Goal: Task Accomplishment & Management: Manage account settings

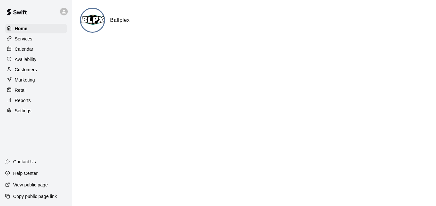
click at [35, 51] on div "Calendar" at bounding box center [36, 49] width 62 height 10
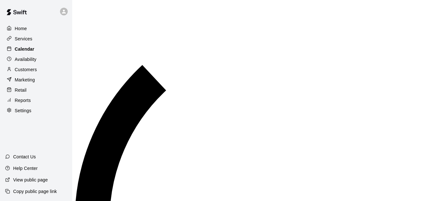
scroll to position [246, 0]
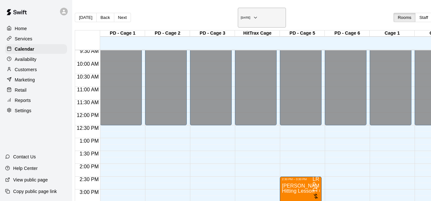
click at [241, 16] on h6 "Monday Sep 15" at bounding box center [246, 17] width 10 height 3
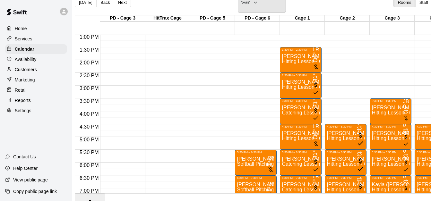
scroll to position [323, 90]
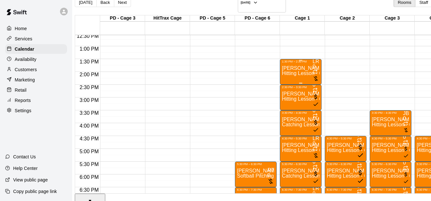
click at [301, 71] on span "Hitting Lesson - 60 minutes" at bounding box center [313, 73] width 62 height 5
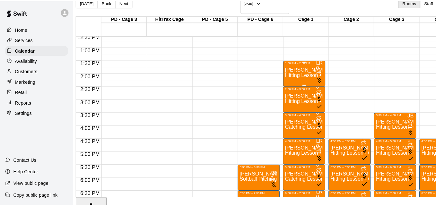
scroll to position [10, 0]
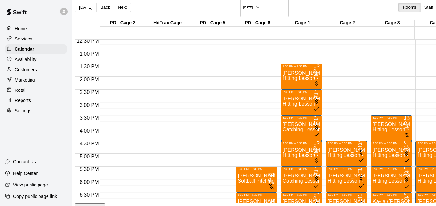
type input "**"
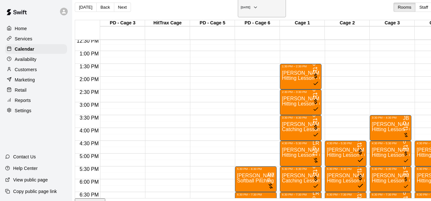
click at [253, 4] on icon "button" at bounding box center [255, 8] width 5 height 8
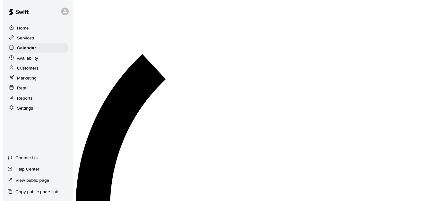
scroll to position [8, 0]
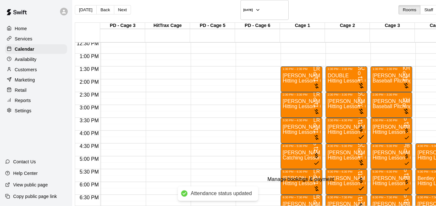
type input "*"
type input "****"
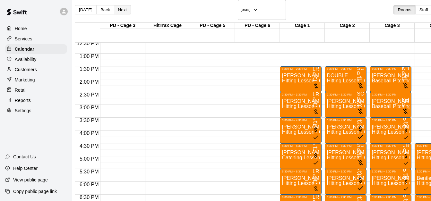
click at [129, 7] on button "Next" at bounding box center [122, 9] width 17 height 9
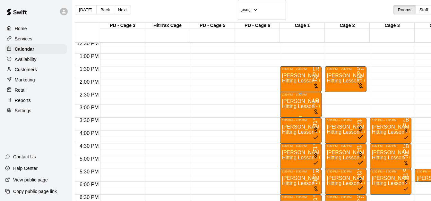
click at [304, 104] on span "Hitting Lesson - 60 minutes" at bounding box center [313, 106] width 62 height 5
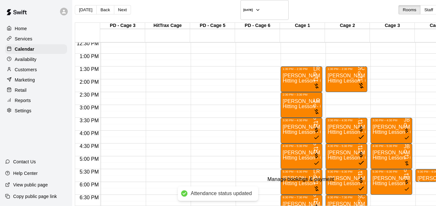
type input "*"
type input "****"
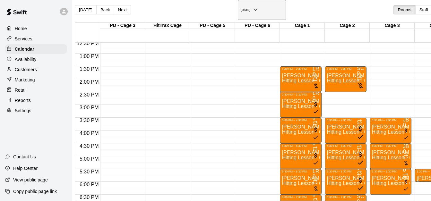
click at [253, 6] on icon "button" at bounding box center [255, 10] width 5 height 8
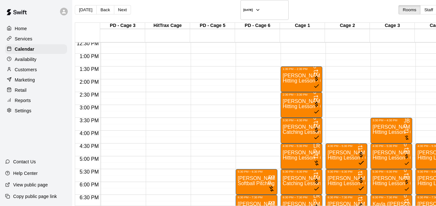
type input "*"
type input "**"
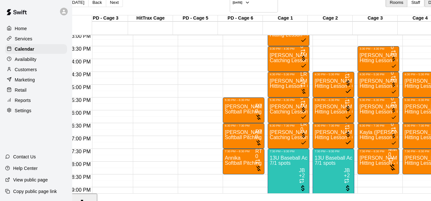
scroll to position [0, 172]
click at [225, 109] on span "Softball Pitching Lesson - 60 minutes" at bounding box center [267, 111] width 84 height 5
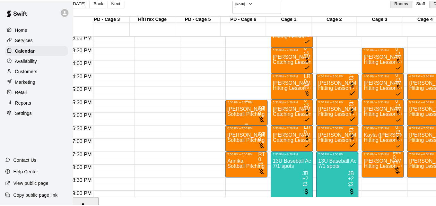
scroll to position [10, 3]
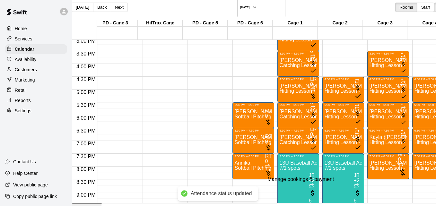
type input "*"
type input "****"
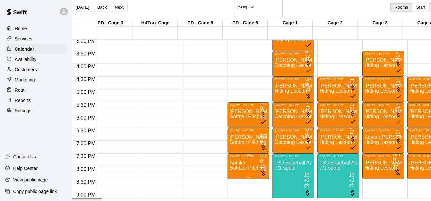
click at [229, 165] on span "Softball Pitching Lesson - 60 minutes" at bounding box center [271, 167] width 84 height 5
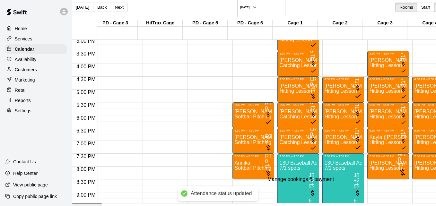
type input "*"
type input "**"
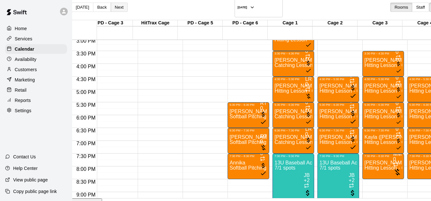
click at [128, 4] on button "Next" at bounding box center [119, 7] width 17 height 9
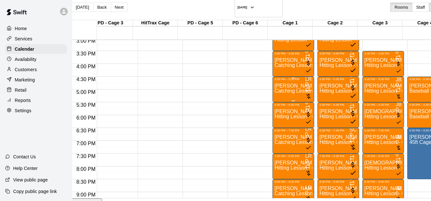
click at [274, 88] on span "Catching Lesson - 60 minutes" at bounding box center [308, 90] width 68 height 5
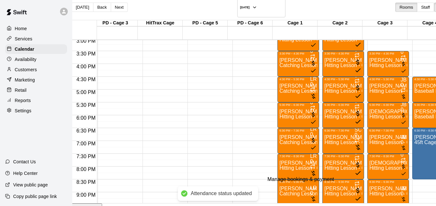
type input "**"
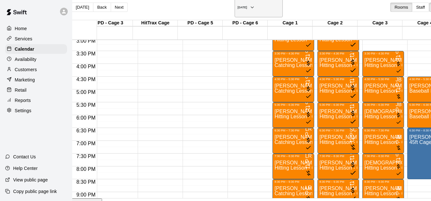
click at [250, 5] on icon "button" at bounding box center [252, 8] width 5 height 8
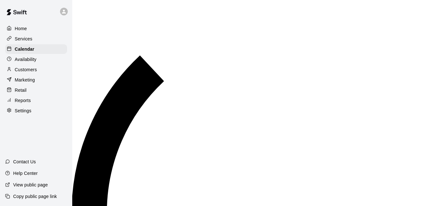
scroll to position [8, 3]
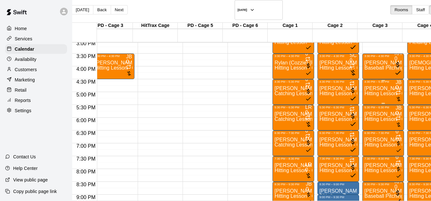
click at [364, 89] on p "[PERSON_NAME]" at bounding box center [383, 89] width 38 height 0
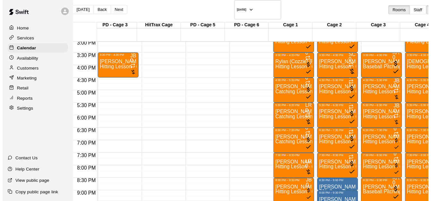
scroll to position [51, 0]
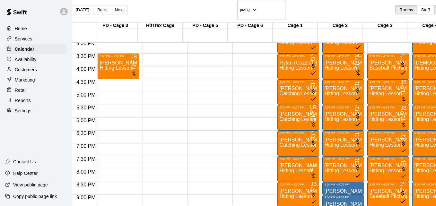
type input "*"
type input "**"
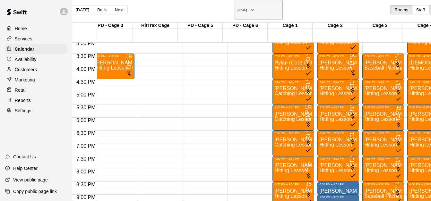
click at [250, 6] on icon "button" at bounding box center [252, 10] width 5 height 8
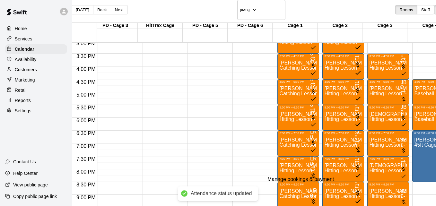
type input "*"
type input "**"
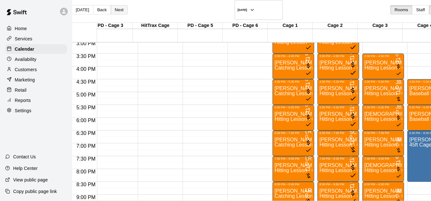
click at [126, 6] on button "Next" at bounding box center [119, 9] width 17 height 9
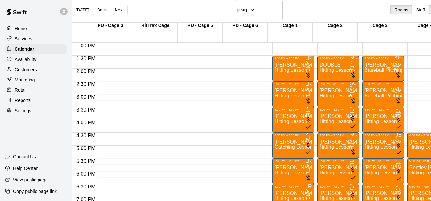
scroll to position [323, 172]
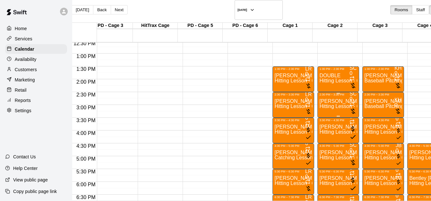
click at [319, 101] on p "Logan Dinneen" at bounding box center [338, 101] width 38 height 0
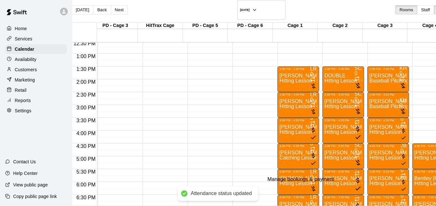
type input "*"
type input "**"
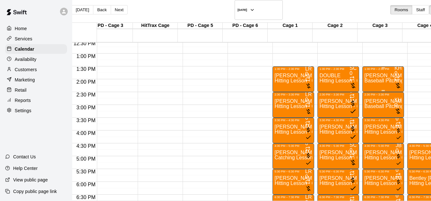
click at [364, 78] on span "Baseball Pitching Lesson - 60 minutes" at bounding box center [407, 80] width 87 height 5
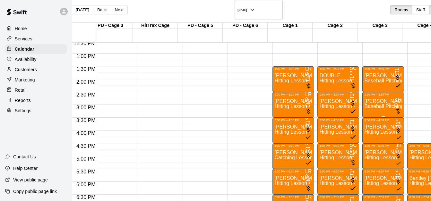
click at [364, 98] on div "James Dinneen Baseball Pitching Lesson - 60 minutes" at bounding box center [383, 196] width 38 height 201
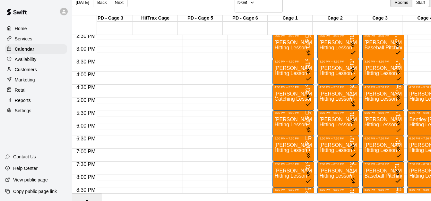
scroll to position [387, 172]
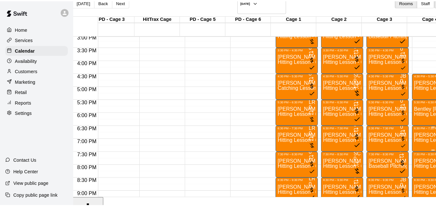
scroll to position [10, 3]
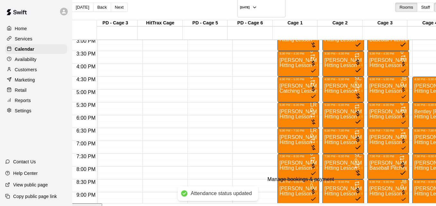
type input "*"
type input "**"
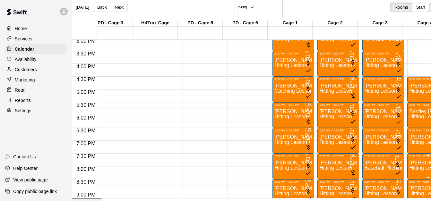
click at [409, 163] on p "Ashton Boyd" at bounding box center [428, 163] width 38 height 0
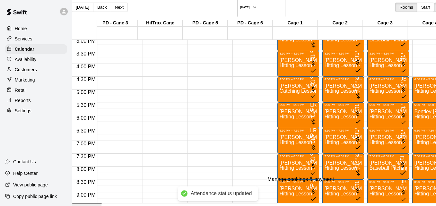
type input "*"
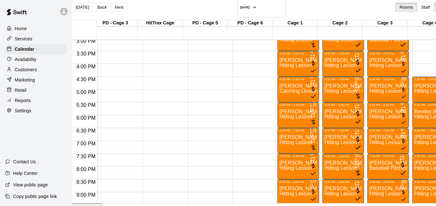
type input "**"
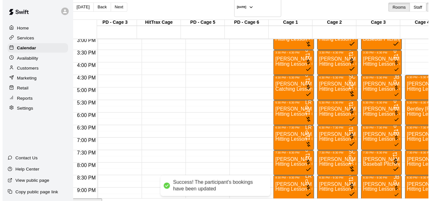
scroll to position [0, 0]
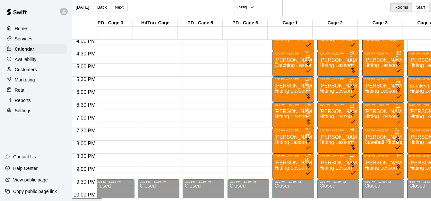
scroll to position [425, 172]
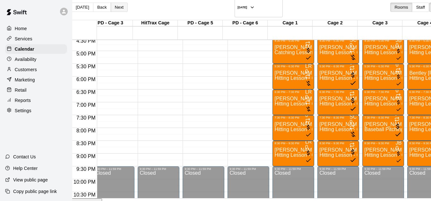
click at [123, 4] on button "Next" at bounding box center [119, 7] width 17 height 9
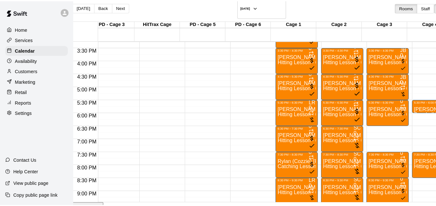
scroll to position [387, 172]
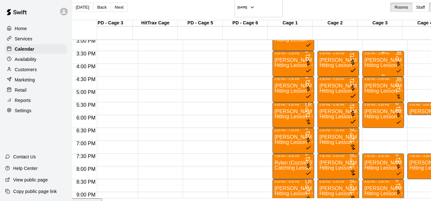
click at [364, 63] on span "Hitting Lesson - 60 minutes" at bounding box center [395, 65] width 62 height 5
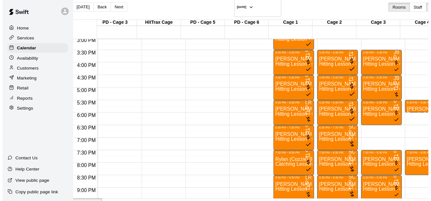
scroll to position [13, 0]
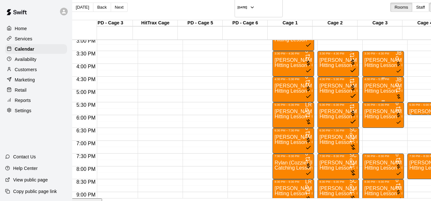
click at [364, 88] on span "Hitting Lesson - 60 minutes" at bounding box center [395, 90] width 62 height 5
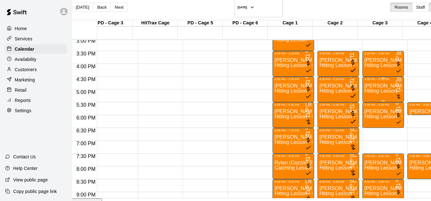
click at [364, 83] on div "Kaydence Griffith Hitting Lesson - 60 minutes" at bounding box center [383, 181] width 38 height 201
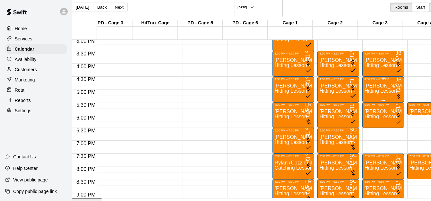
click at [364, 81] on div "Kaydence Griffith Hitting Lesson - 60 minutes" at bounding box center [383, 181] width 38 height 201
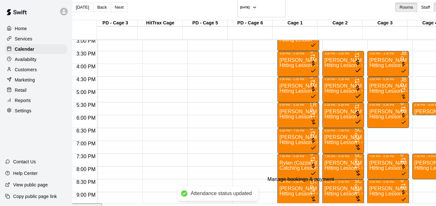
type input "*"
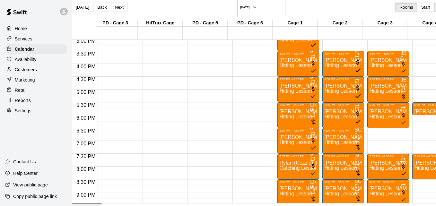
type input "**"
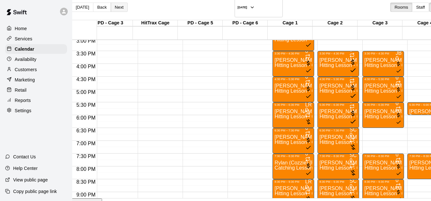
click at [126, 5] on button "Next" at bounding box center [119, 7] width 17 height 9
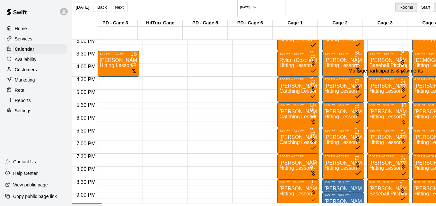
type input "*"
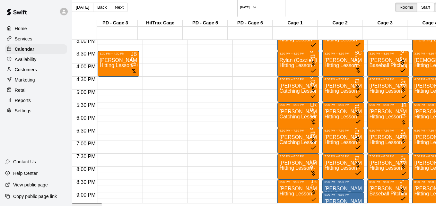
type input "**"
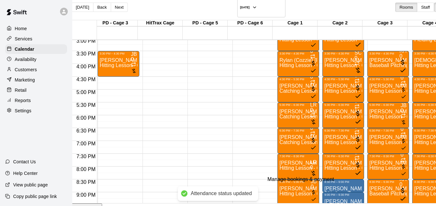
type input "*"
type input "**"
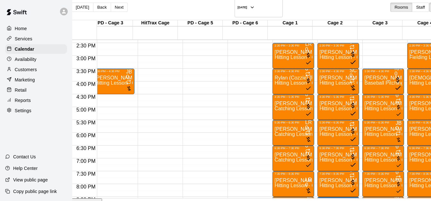
click at [423, 35] on body "Home Services Calendar Availability Customers Marketing Retail Reports Settings…" at bounding box center [212, 112] width 431 height 244
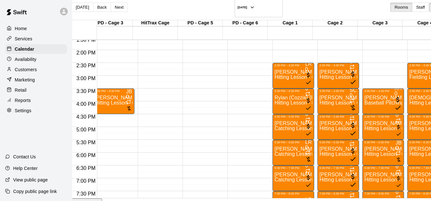
scroll to position [348, 172]
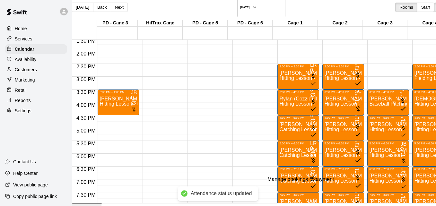
type input "*"
type input "**"
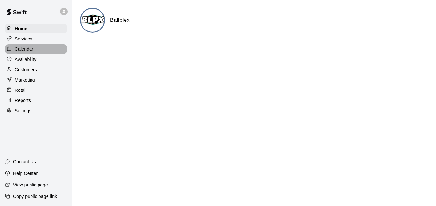
click at [52, 50] on div "Calendar" at bounding box center [36, 49] width 62 height 10
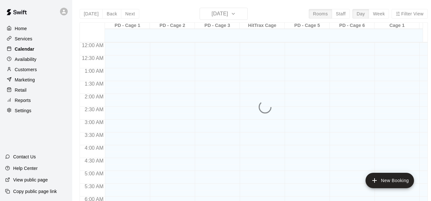
scroll to position [253, 0]
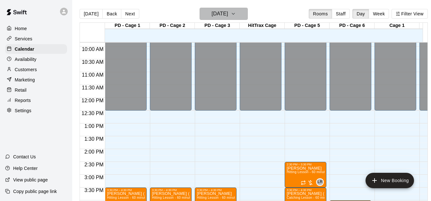
click at [236, 13] on icon "button" at bounding box center [233, 14] width 5 height 8
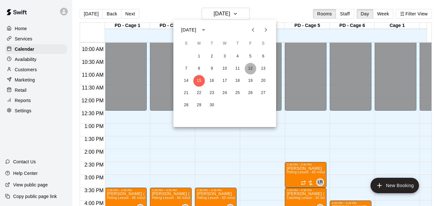
click at [251, 71] on button "12" at bounding box center [250, 69] width 12 height 12
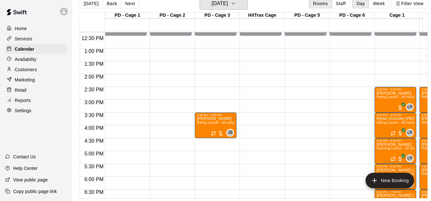
scroll to position [330, 0]
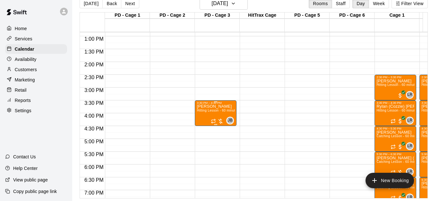
click at [210, 109] on span "Hitting Lesson - 60 minutes" at bounding box center [218, 111] width 42 height 4
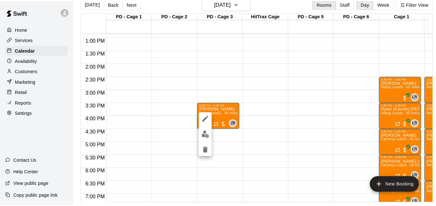
scroll to position [10, 0]
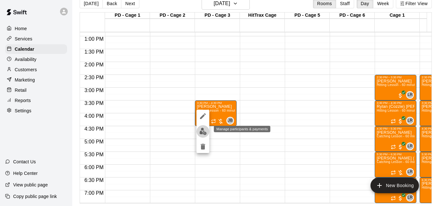
click at [203, 132] on img "edit" at bounding box center [202, 131] width 7 height 7
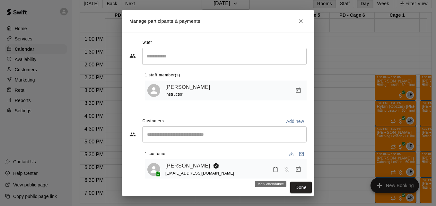
click at [272, 170] on icon "Mark attendance" at bounding box center [275, 170] width 6 height 6
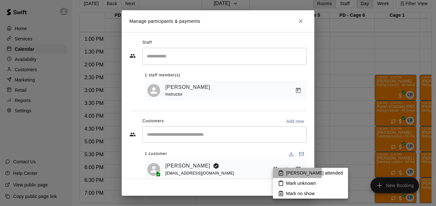
click at [292, 173] on p "[PERSON_NAME] attended" at bounding box center [314, 173] width 57 height 6
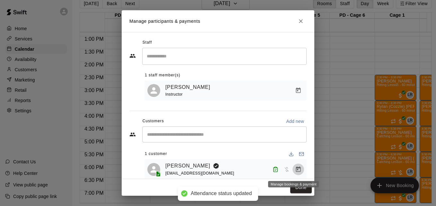
click at [295, 172] on icon "Manage bookings & payment" at bounding box center [298, 169] width 6 height 6
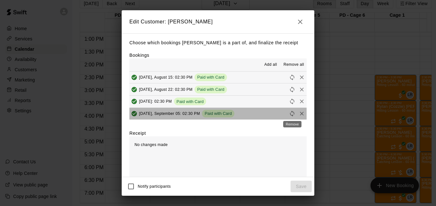
click at [299, 117] on div "Remove" at bounding box center [292, 122] width 20 height 12
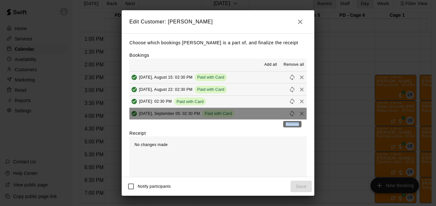
click at [299, 117] on div "Remove" at bounding box center [292, 122] width 20 height 12
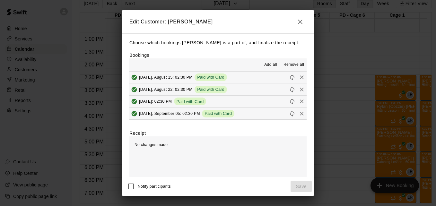
drag, startPoint x: 299, startPoint y: 117, endPoint x: 302, endPoint y: 132, distance: 15.7
click at [302, 132] on div "Choose which bookings Kristin Carroll is a part of, and finalize the receipt Bo…" at bounding box center [218, 105] width 193 height 144
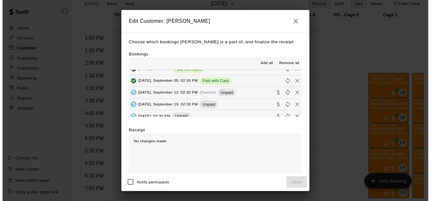
scroll to position [39, 0]
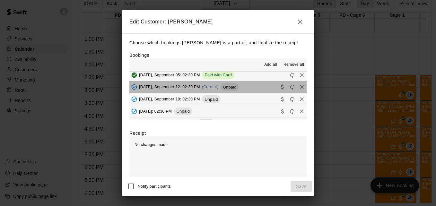
click at [253, 89] on button "Friday, September 12: 02:30 PM (Current) Unpaid" at bounding box center [217, 87] width 177 height 12
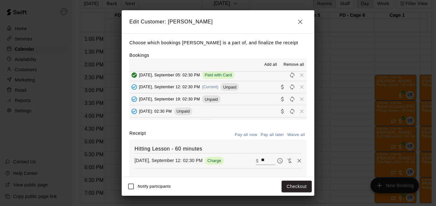
click at [261, 163] on input "**" at bounding box center [268, 161] width 14 height 8
type input "*"
type input "**"
click at [292, 185] on button "Checkout" at bounding box center [296, 187] width 30 height 12
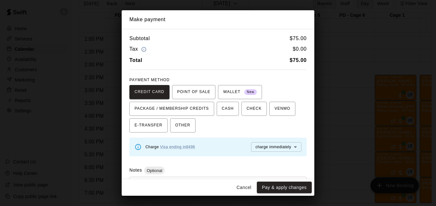
click at [292, 185] on button "Pay & apply changes" at bounding box center [284, 188] width 55 height 12
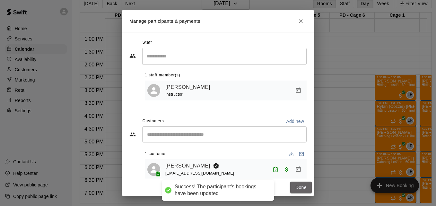
click at [292, 185] on button "Done" at bounding box center [300, 188] width 21 height 12
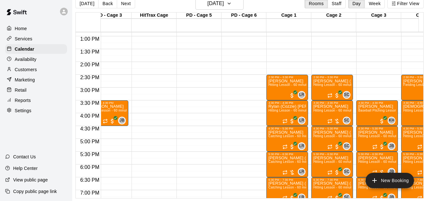
scroll to position [0, 115]
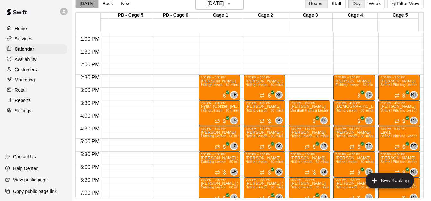
click at [86, 3] on button "[DATE]" at bounding box center [86, 4] width 23 height 10
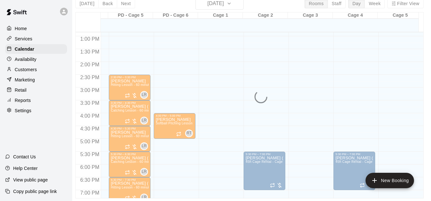
click at [235, 6] on div "Today Back Next Monday Sep 15 Rooms Staff Day Week Filter View PD - Cage 1 15 M…" at bounding box center [249, 97] width 348 height 201
click at [45, 52] on div "Calendar" at bounding box center [36, 49] width 62 height 10
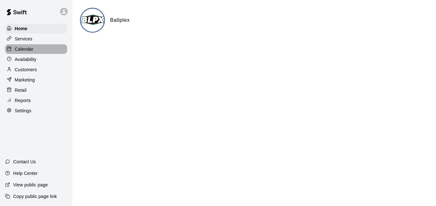
click at [39, 52] on div "Calendar" at bounding box center [36, 49] width 62 height 10
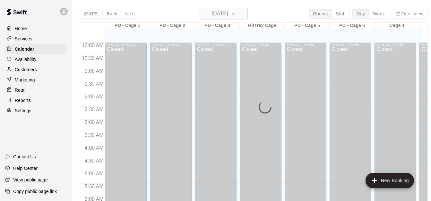
scroll to position [253, 0]
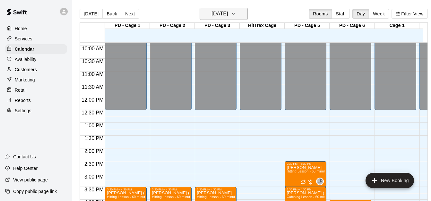
click at [236, 17] on icon "button" at bounding box center [233, 14] width 5 height 8
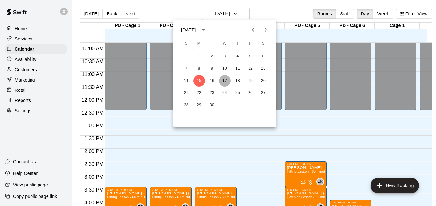
click at [224, 80] on button "17" at bounding box center [225, 81] width 12 height 12
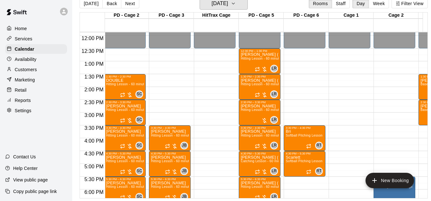
scroll to position [0, 0]
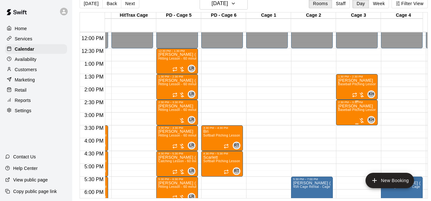
click at [362, 108] on span "Baseball Pitching Lesson - 60 minutes" at bounding box center [367, 110] width 58 height 4
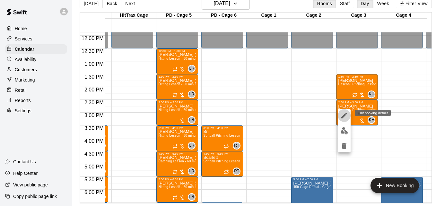
click at [342, 116] on icon "edit" at bounding box center [344, 116] width 8 height 8
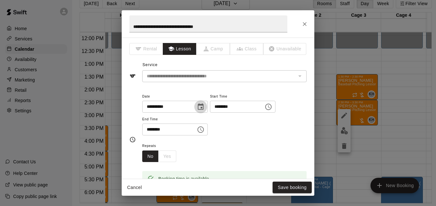
click at [204, 106] on icon "Choose date, selected date is Sep 17, 2025" at bounding box center [201, 107] width 8 height 8
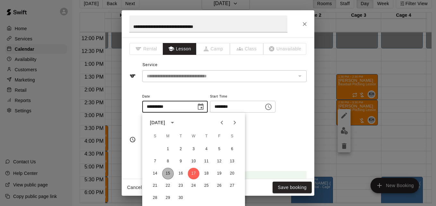
click at [168, 174] on button "15" at bounding box center [168, 174] width 12 height 12
type input "**********"
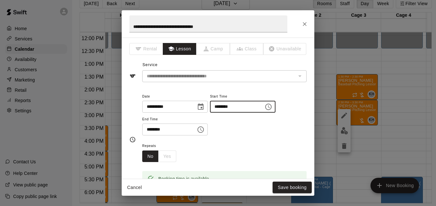
click at [225, 106] on input "********" at bounding box center [234, 107] width 49 height 12
type input "********"
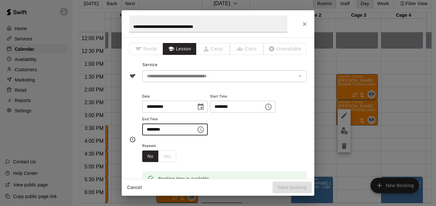
click at [150, 131] on input "********" at bounding box center [166, 130] width 49 height 12
type input "********"
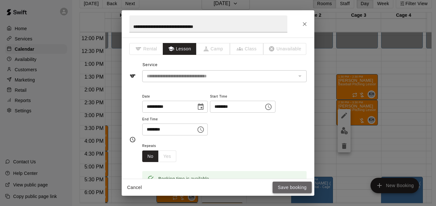
click at [296, 187] on button "Save booking" at bounding box center [291, 188] width 39 height 12
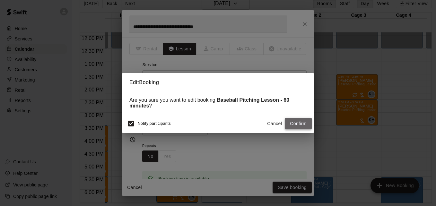
click at [300, 122] on button "Confirm" at bounding box center [298, 124] width 27 height 12
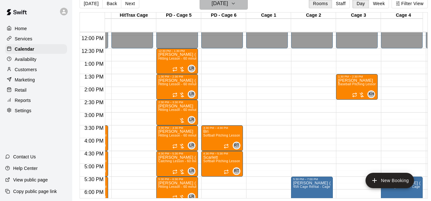
click at [228, 5] on h6 "Wednesday Sep 17" at bounding box center [219, 3] width 16 height 9
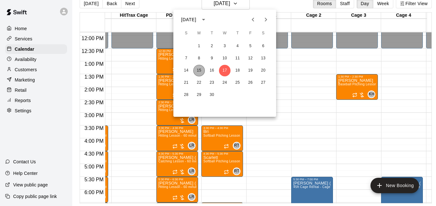
click at [202, 71] on button "15" at bounding box center [199, 71] width 12 height 12
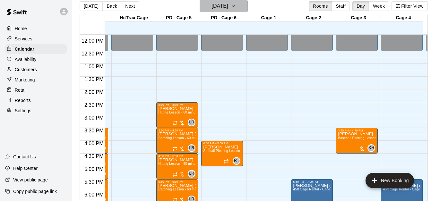
click at [236, 9] on icon "button" at bounding box center [233, 6] width 5 height 8
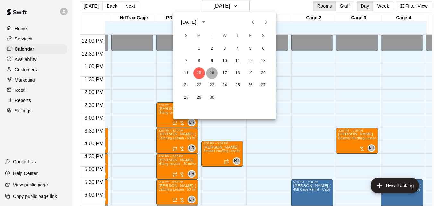
click at [209, 74] on button "16" at bounding box center [212, 73] width 12 height 12
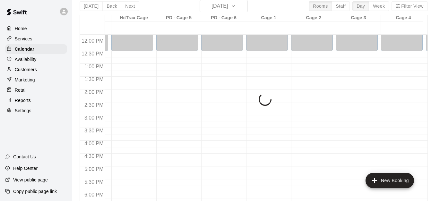
click at [91, 4] on div "Today Back Next Tuesday Sep 16 Rooms Staff Day Week Filter View PD - Cage 1 16 …" at bounding box center [254, 100] width 348 height 201
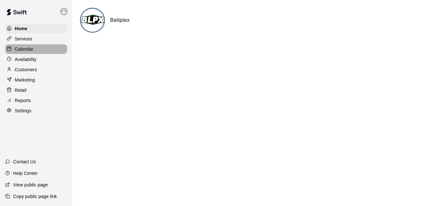
click at [43, 49] on div "Calendar" at bounding box center [36, 49] width 62 height 10
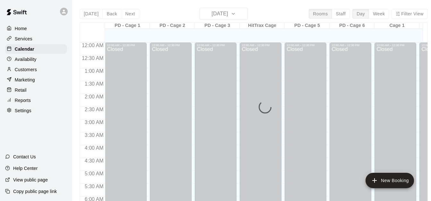
scroll to position [259, 0]
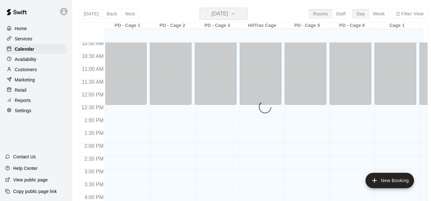
click at [236, 14] on icon "button" at bounding box center [233, 14] width 5 height 8
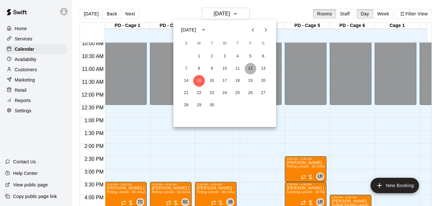
click at [250, 66] on button "12" at bounding box center [250, 69] width 12 height 12
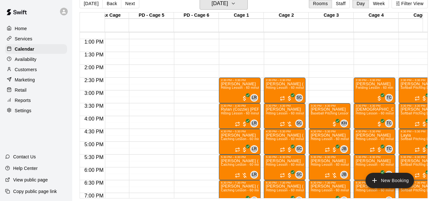
scroll to position [0, 166]
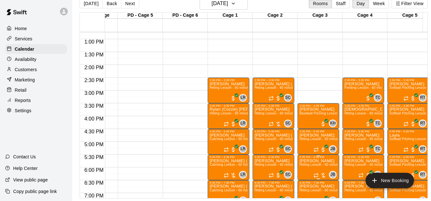
click at [315, 163] on span "Hitting Lesson - 60 minutes" at bounding box center [320, 165] width 42 height 4
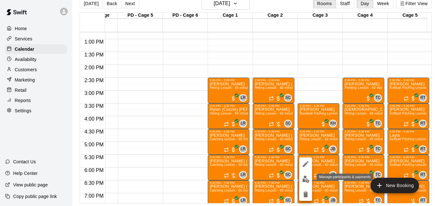
click at [305, 177] on img "edit" at bounding box center [305, 179] width 7 height 7
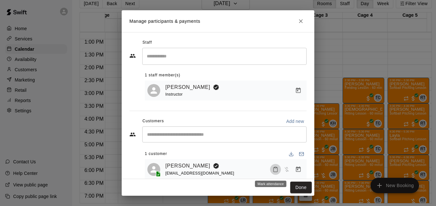
click at [272, 172] on icon "Mark attendance" at bounding box center [275, 170] width 6 height 6
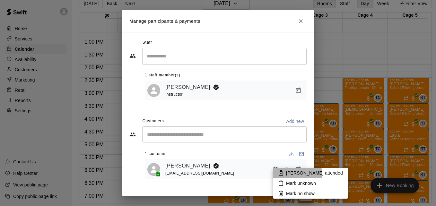
click at [295, 174] on p "[PERSON_NAME] attended" at bounding box center [314, 173] width 57 height 6
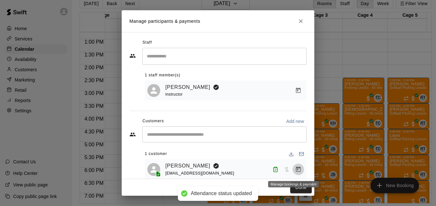
click at [295, 170] on icon "Manage bookings & payment" at bounding box center [298, 169] width 6 height 6
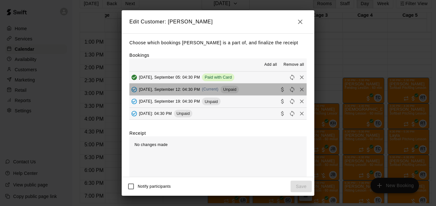
click at [253, 91] on button "[DATE], September 12: 04:30 PM (Current) Unpaid" at bounding box center [217, 89] width 177 height 12
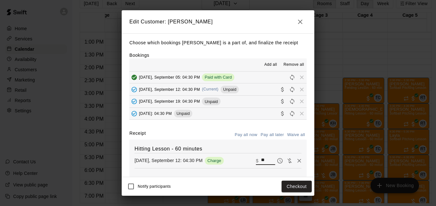
click at [261, 162] on input "**" at bounding box center [268, 161] width 14 height 8
type input "*"
type input "**"
click at [291, 187] on button "Checkout" at bounding box center [296, 187] width 30 height 12
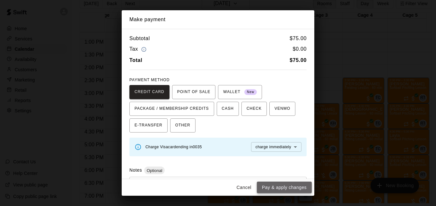
click at [293, 190] on button "Pay & apply changes" at bounding box center [284, 188] width 55 height 12
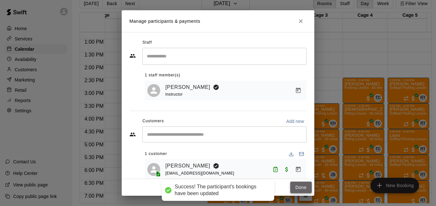
click at [300, 189] on button "Done" at bounding box center [300, 188] width 21 height 12
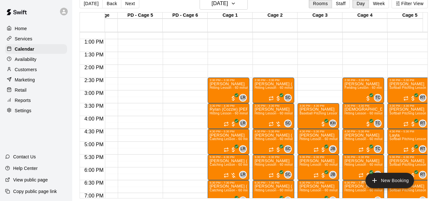
click at [355, 192] on span "Hitting Lesson - 60 minutes" at bounding box center [365, 191] width 42 height 4
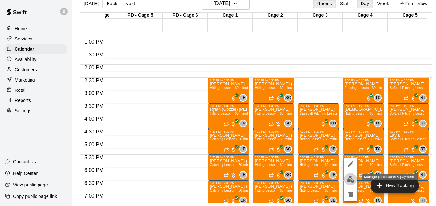
click at [350, 180] on img "edit" at bounding box center [350, 179] width 7 height 7
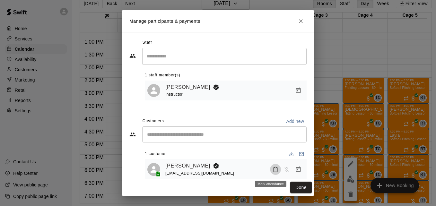
click at [270, 171] on button "Mark attendance" at bounding box center [275, 169] width 11 height 11
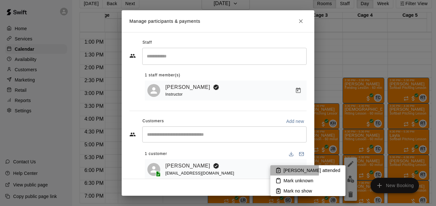
click at [282, 171] on li "[PERSON_NAME] attended" at bounding box center [307, 170] width 75 height 10
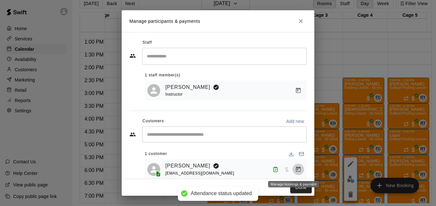
click at [295, 171] on icon "Manage bookings & payment" at bounding box center [298, 169] width 6 height 6
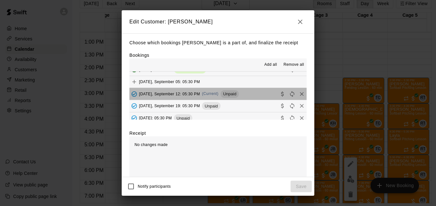
click at [252, 98] on button "[DATE], September 12: 05:30 PM (Current) Unpaid" at bounding box center [217, 94] width 177 height 12
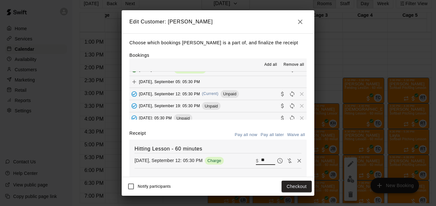
click at [261, 161] on input "**" at bounding box center [268, 161] width 14 height 8
type input "*"
type input "****"
click at [292, 182] on button "Checkout" at bounding box center [296, 187] width 30 height 12
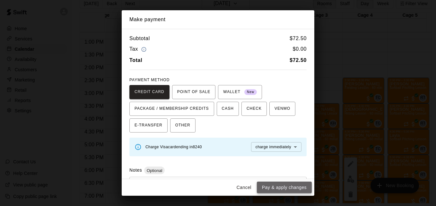
click at [293, 187] on button "Pay & apply changes" at bounding box center [284, 188] width 55 height 12
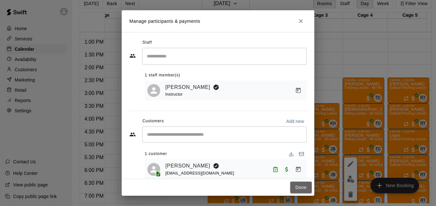
click at [293, 187] on button "Done" at bounding box center [300, 188] width 21 height 12
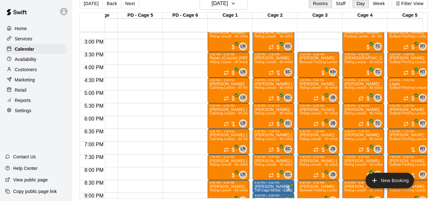
scroll to position [391, 167]
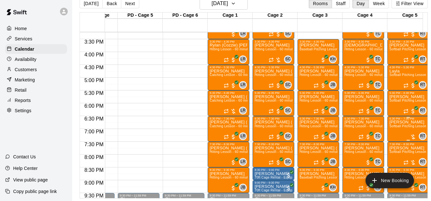
click at [406, 124] on span "Softball Pitching Lesson - 60 minutes" at bounding box center [417, 126] width 57 height 4
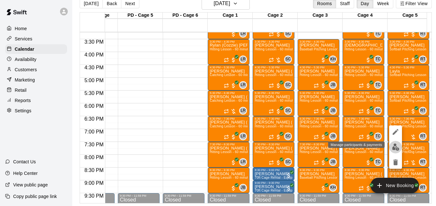
click at [394, 146] on img "edit" at bounding box center [395, 146] width 7 height 7
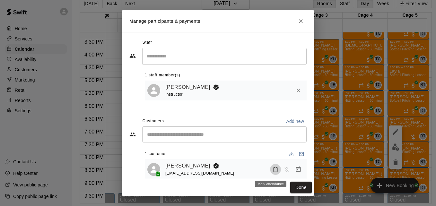
click at [272, 170] on icon "Mark attendance" at bounding box center [275, 170] width 6 height 6
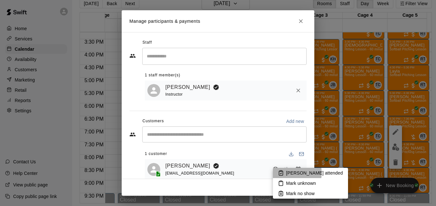
click at [288, 173] on p "[PERSON_NAME] attended" at bounding box center [314, 173] width 57 height 6
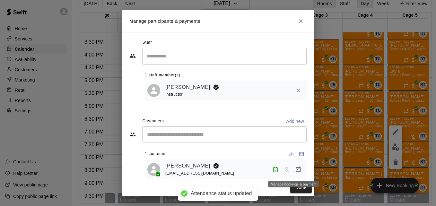
click at [295, 172] on icon "Manage bookings & payment" at bounding box center [298, 169] width 6 height 6
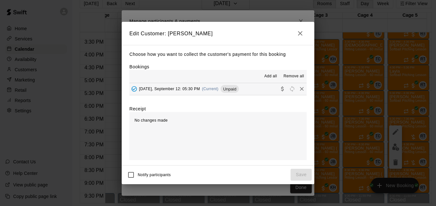
click at [254, 92] on button "[DATE], September 12: 05:30 PM (Current) Unpaid" at bounding box center [217, 89] width 177 height 12
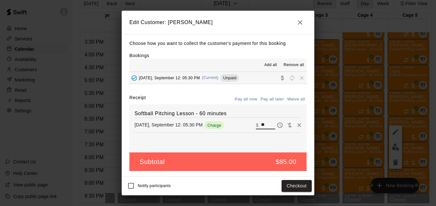
click at [264, 124] on input "**" at bounding box center [268, 125] width 14 height 8
type input "*"
type input "**"
click at [292, 187] on button "Checkout" at bounding box center [296, 186] width 30 height 12
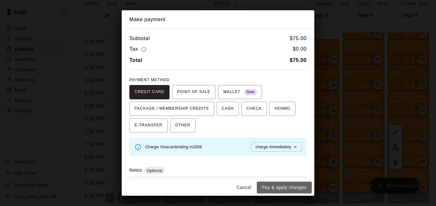
click at [292, 187] on button "Pay & apply changes" at bounding box center [284, 188] width 55 height 12
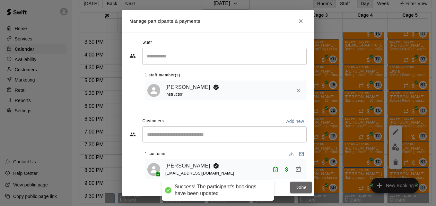
click at [292, 187] on button "Done" at bounding box center [300, 188] width 21 height 12
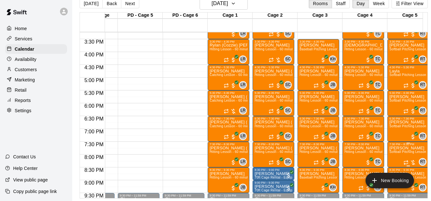
click at [398, 151] on span "Softball Pitching Lesson - 60 minutes" at bounding box center [417, 152] width 57 height 4
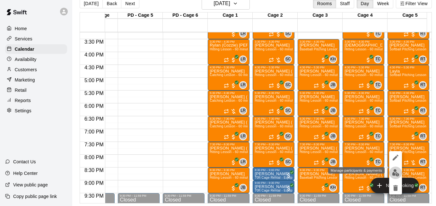
click at [395, 169] on img "edit" at bounding box center [395, 172] width 7 height 7
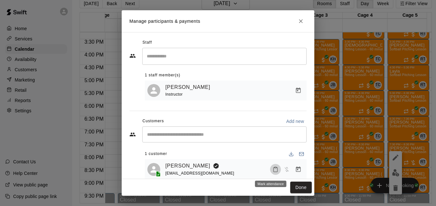
click at [272, 171] on icon "Mark attendance" at bounding box center [275, 170] width 6 height 6
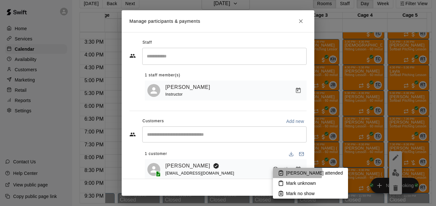
click at [295, 172] on p "[PERSON_NAME] attended" at bounding box center [314, 173] width 57 height 6
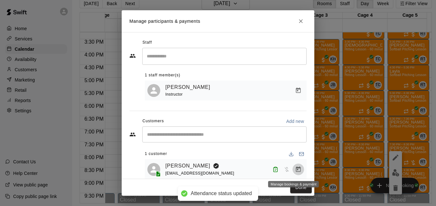
click at [295, 172] on icon "Manage bookings & payment" at bounding box center [298, 169] width 6 height 6
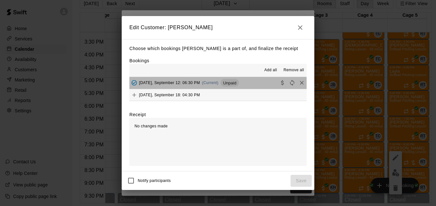
click at [253, 83] on button "[DATE], September 12: 06:30 PM (Current) Unpaid" at bounding box center [217, 83] width 177 height 12
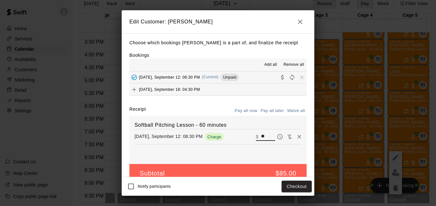
click at [261, 141] on input "**" at bounding box center [268, 137] width 14 height 8
type input "*"
type input "**"
click at [298, 188] on button "Checkout" at bounding box center [296, 187] width 30 height 12
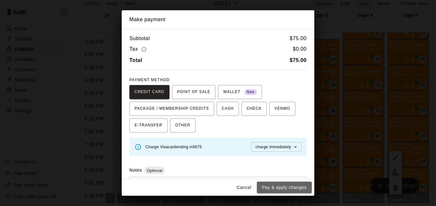
click at [298, 188] on button "Pay & apply changes" at bounding box center [284, 188] width 55 height 12
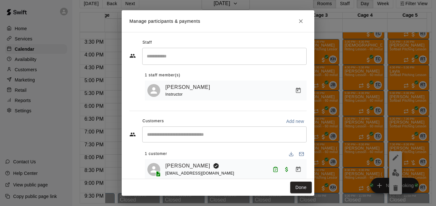
click at [298, 188] on button "Done" at bounding box center [300, 188] width 21 height 12
